Goal: Task Accomplishment & Management: Use online tool/utility

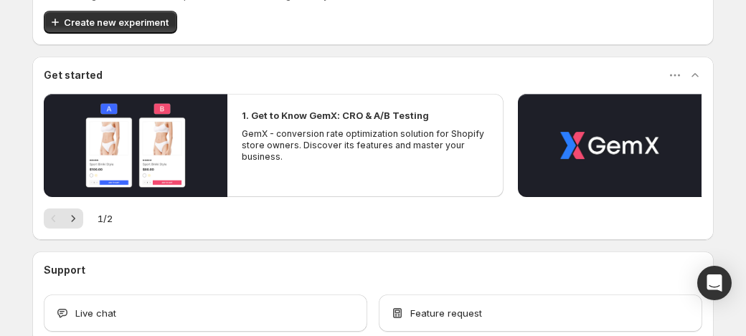
scroll to position [160, 0]
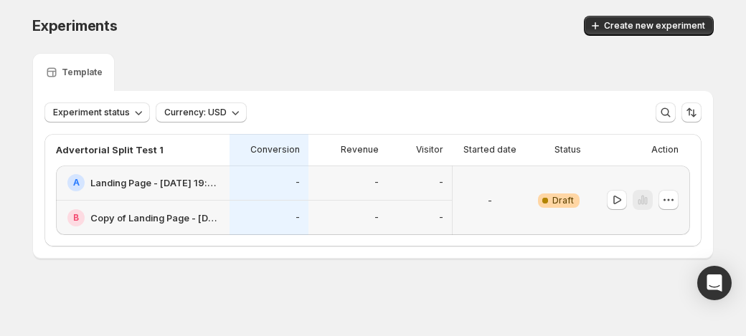
scroll to position [1, 0]
click at [178, 216] on h2 "Copy of Landing Page - [DATE] 19:23:40" at bounding box center [155, 218] width 131 height 14
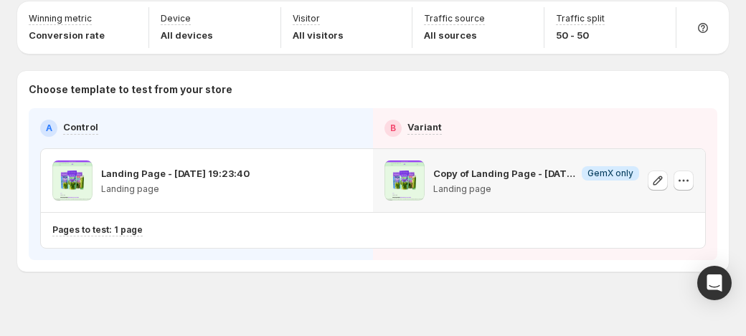
scroll to position [67, 0]
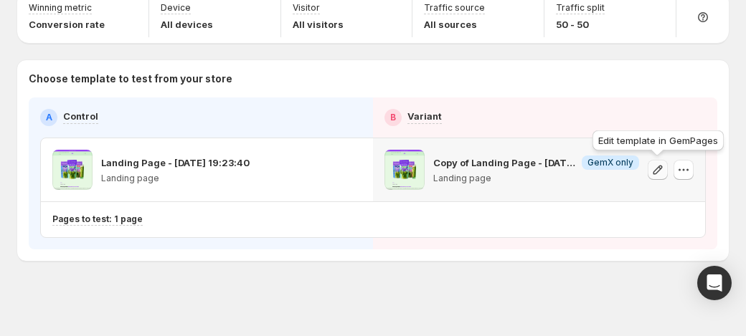
click at [660, 174] on icon "button" at bounding box center [657, 170] width 14 height 14
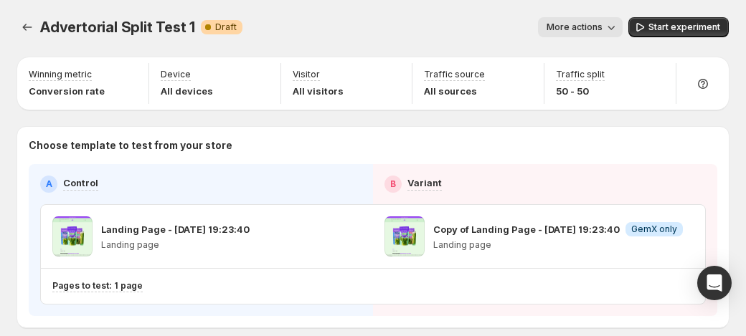
scroll to position [69, 0]
